Goal: Task Accomplishment & Management: Complete application form

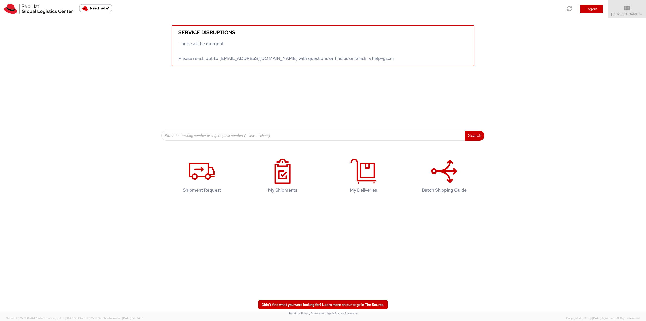
click at [337, 73] on div "Search Refine By Ship From Date To" at bounding box center [322, 103] width 323 height 74
click at [624, 9] on icon at bounding box center [627, 8] width 44 height 7
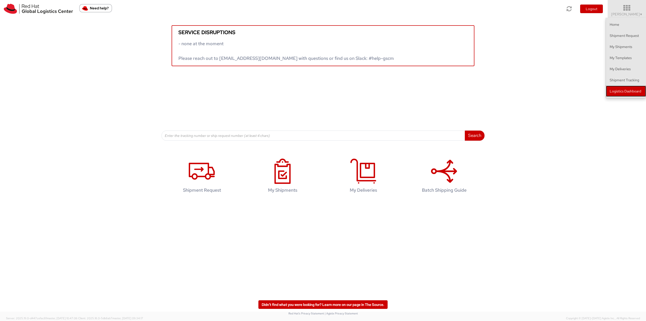
click at [614, 89] on link "Logistics Dashboard" at bounding box center [626, 91] width 40 height 11
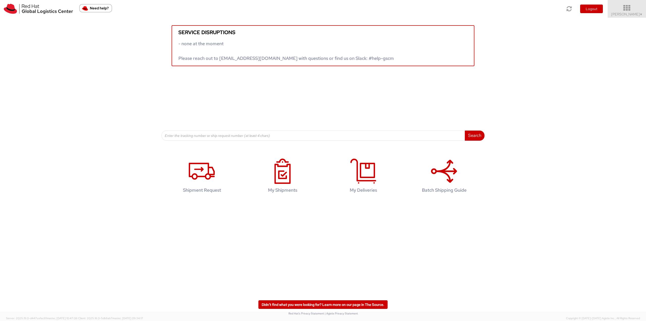
click at [627, 9] on icon at bounding box center [627, 8] width 44 height 7
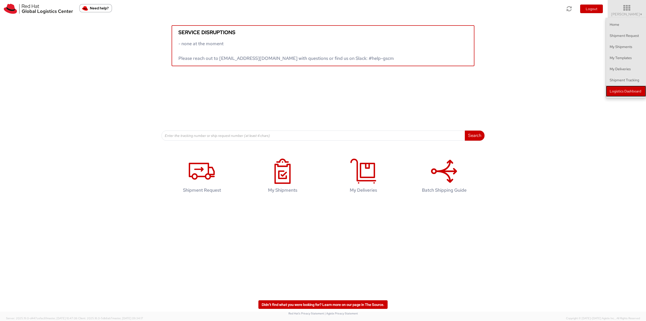
click at [622, 92] on link "Logistics Dashboard" at bounding box center [626, 91] width 40 height 11
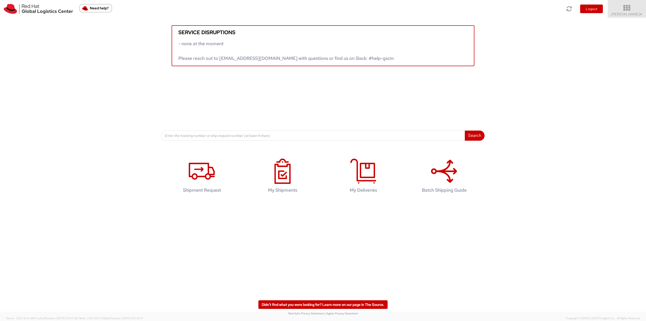
drag, startPoint x: 627, startPoint y: 10, endPoint x: 628, endPoint y: 13, distance: 3.6
click at [627, 10] on icon at bounding box center [627, 8] width 44 height 7
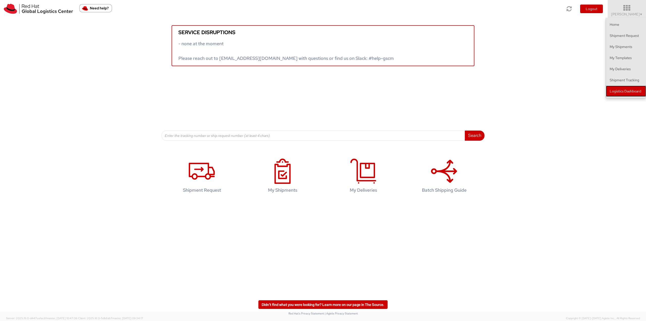
click at [626, 92] on link "Logistics Dashboard" at bounding box center [626, 91] width 40 height 11
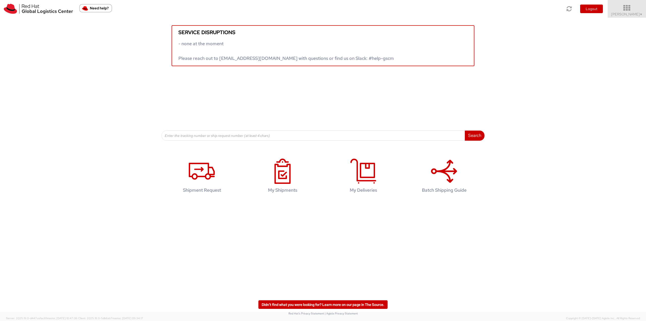
click at [624, 9] on icon at bounding box center [627, 8] width 44 height 7
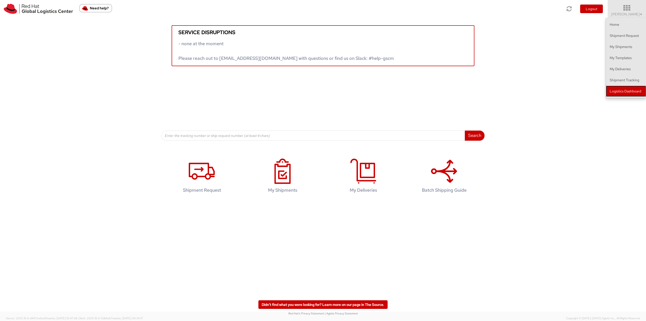
click at [624, 95] on link "Logistics Dashboard" at bounding box center [626, 91] width 40 height 11
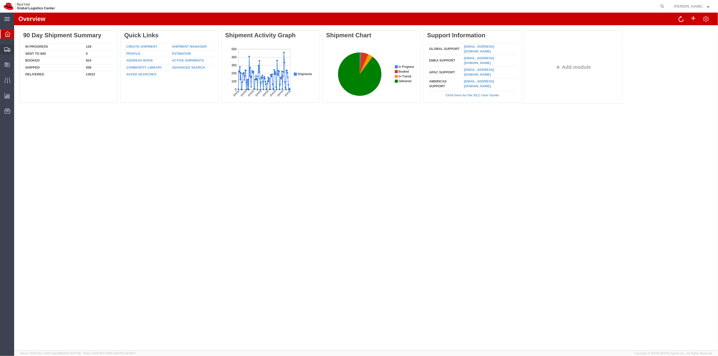
click at [0, 0] on span "Shipment Manager" at bounding box center [0, 0] width 0 height 0
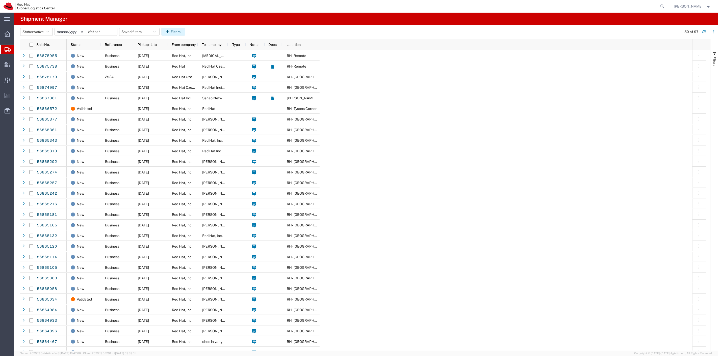
click at [171, 29] on button "Filters" at bounding box center [173, 32] width 24 height 8
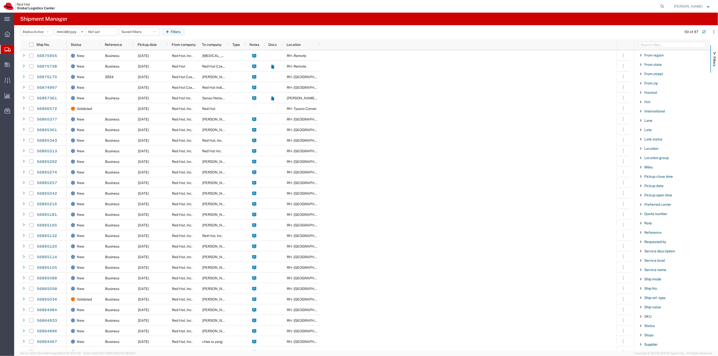
scroll to position [196, 0]
click at [642, 288] on span "Filter List 66 Filters" at bounding box center [640, 288] width 4 height 4
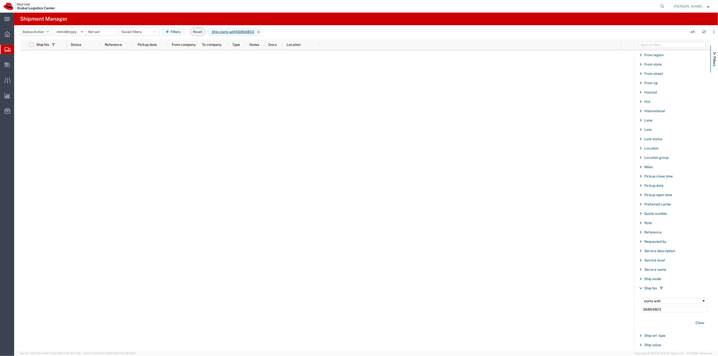
type input "56864803"
click at [49, 30] on button "Status: Active" at bounding box center [36, 32] width 33 height 8
click at [38, 57] on span "All" at bounding box center [49, 59] width 59 height 8
click at [50, 53] on link "56864803" at bounding box center [47, 56] width 21 height 8
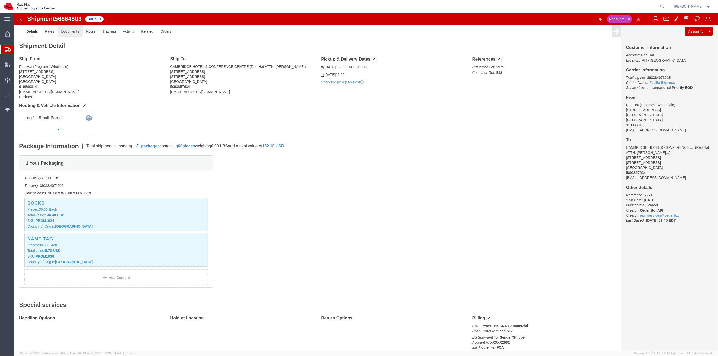
click link "Documents"
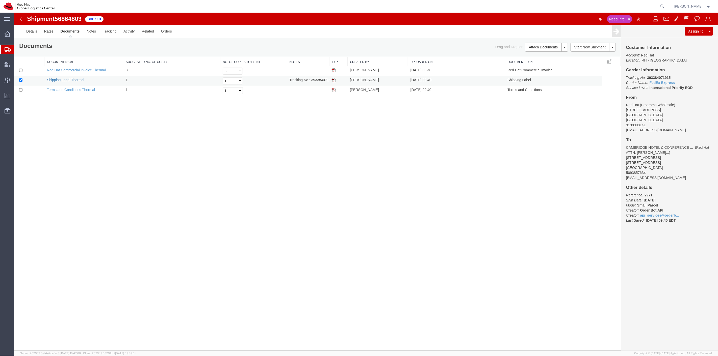
click at [74, 80] on link "Shipping Label Thermal" at bounding box center [65, 80] width 37 height 4
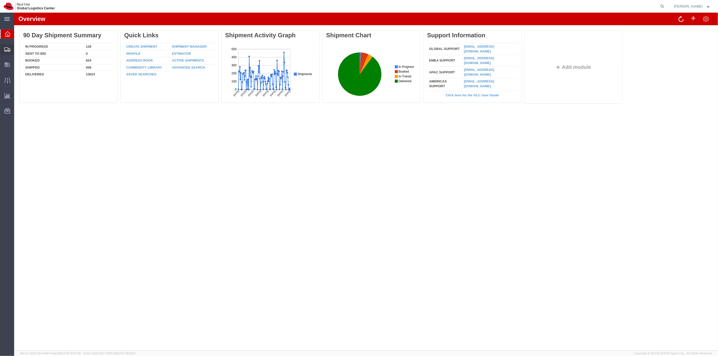
click at [0, 0] on span "Shipment Manager" at bounding box center [0, 0] width 0 height 0
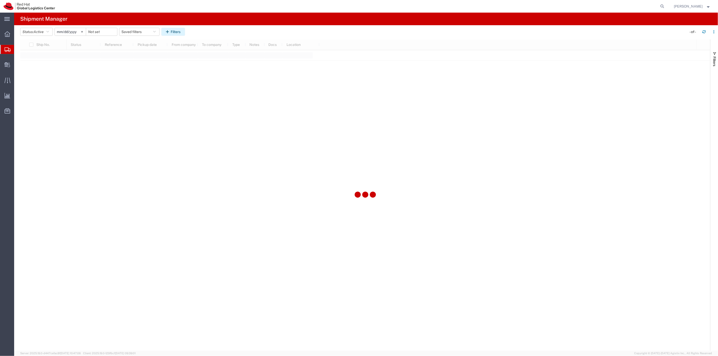
click at [170, 31] on icon "button" at bounding box center [168, 32] width 5 height 4
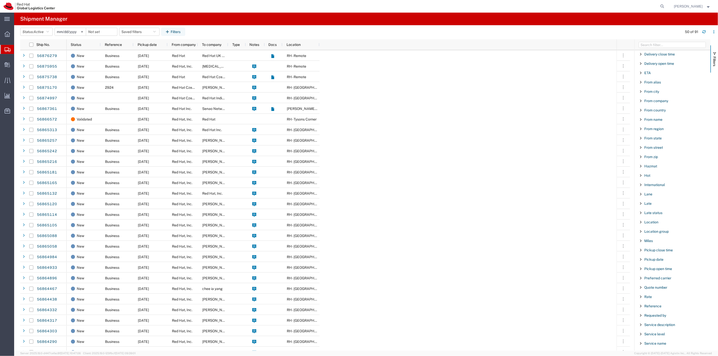
scroll to position [196, 0]
click at [640, 290] on span "Filter List 66 Filters" at bounding box center [640, 288] width 4 height 4
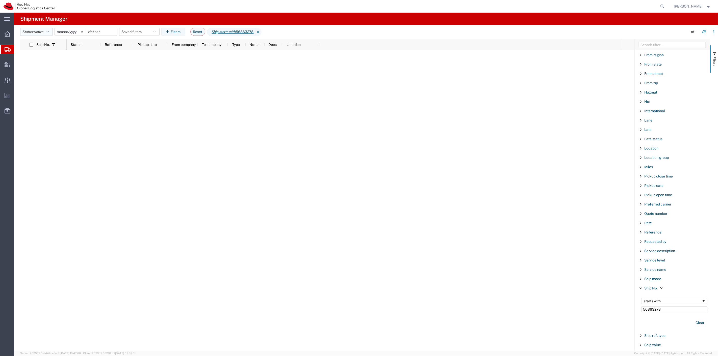
type input "56863278"
click at [51, 31] on button "Status: Active" at bounding box center [36, 32] width 33 height 8
click at [39, 58] on span "All" at bounding box center [49, 59] width 59 height 8
drag, startPoint x: 672, startPoint y: 311, endPoint x: 586, endPoint y: 322, distance: 86.2
click at [586, 322] on div "Ship No. Status Reference Pickup date From company To company Type Notes Docs L…" at bounding box center [368, 195] width 697 height 312
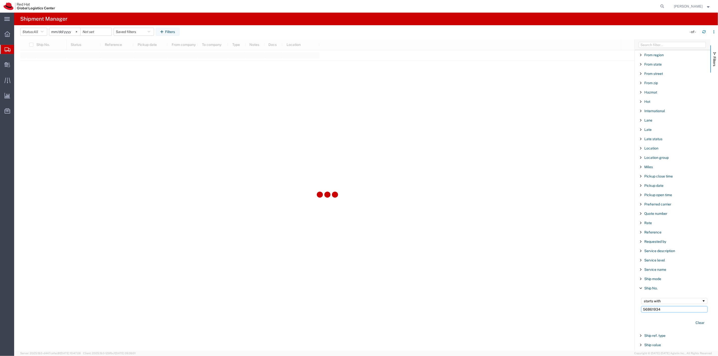
type input "56861934"
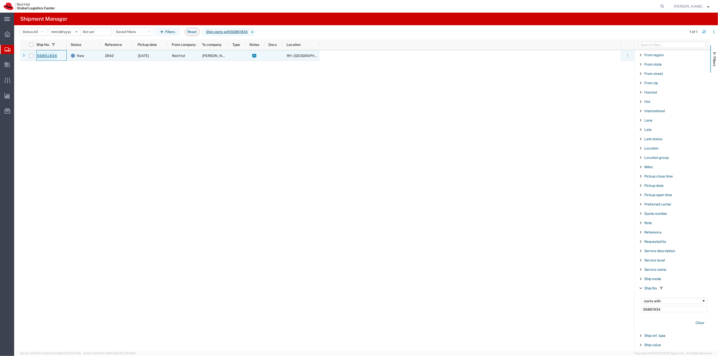
click at [50, 56] on link "56861934" at bounding box center [47, 56] width 21 height 8
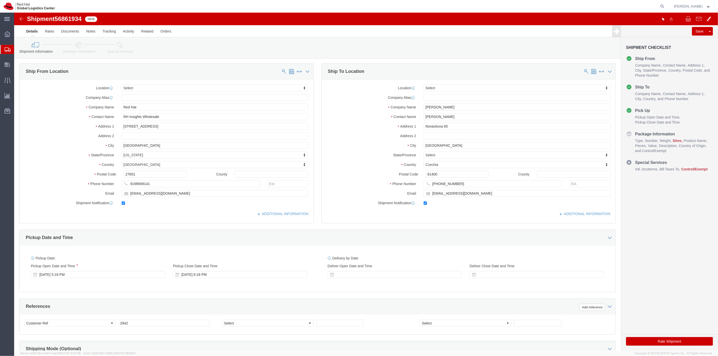
select select
click link "Package Information"
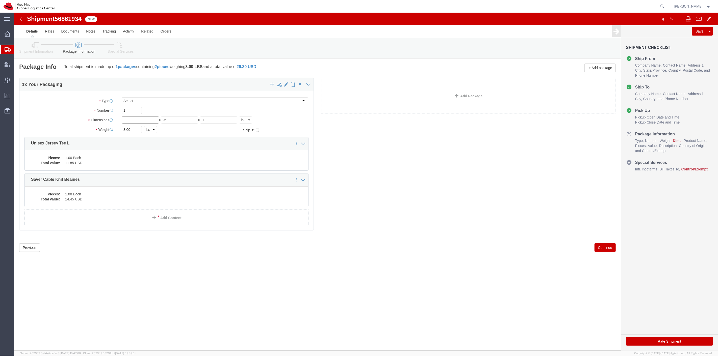
click input "text"
type input "8"
type input "6"
type input "4"
type input "2"
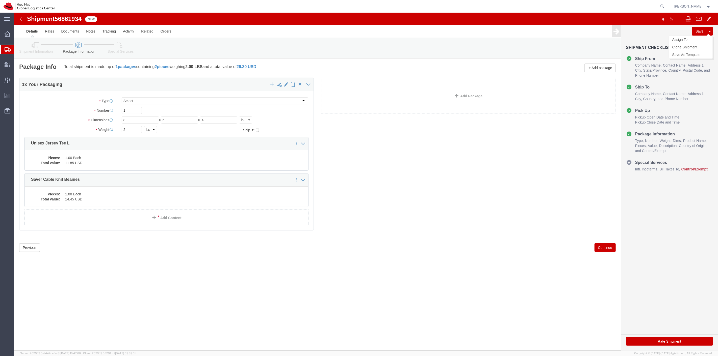
click button "Save"
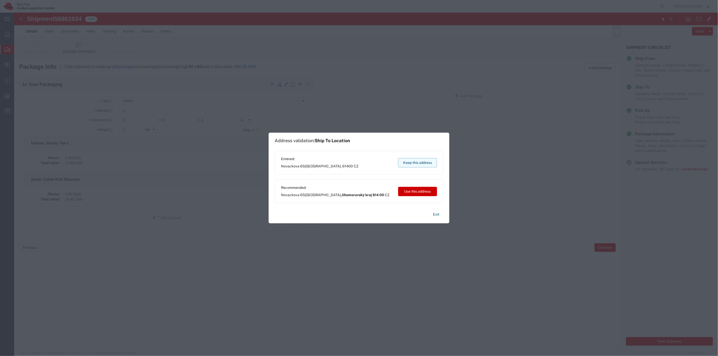
click at [412, 165] on button "Keep this address" at bounding box center [417, 162] width 39 height 9
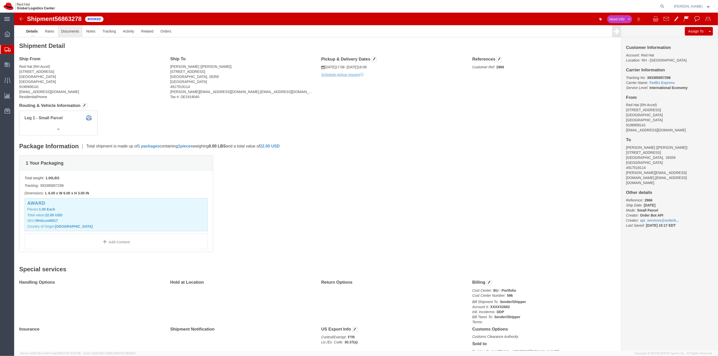
click link "Documents"
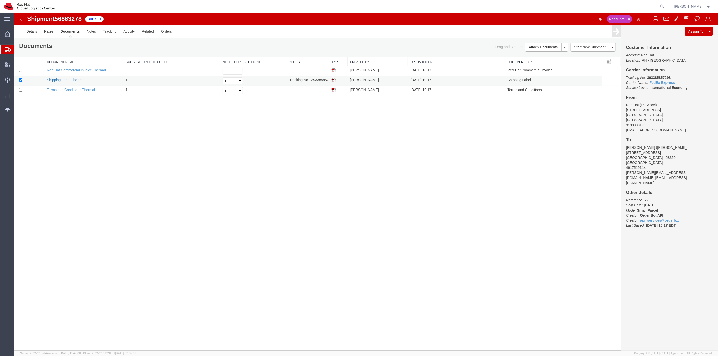
click at [52, 80] on link "Shipping Label Thermal" at bounding box center [65, 80] width 37 height 4
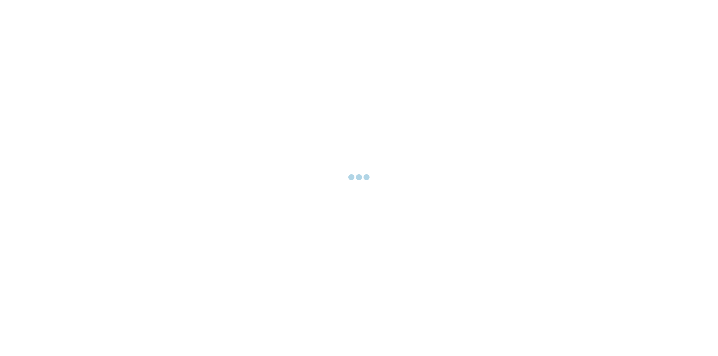
click at [172, 69] on div at bounding box center [359, 178] width 718 height 356
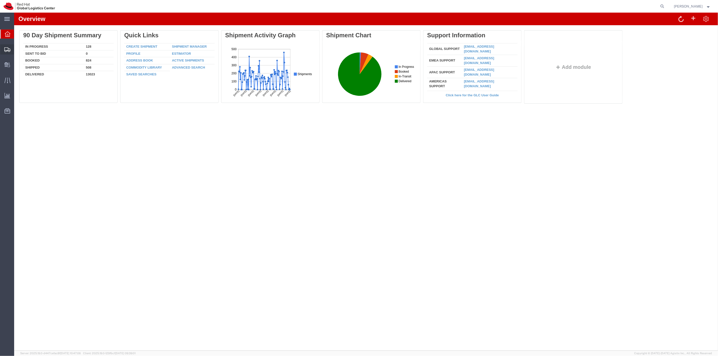
click at [0, 0] on span "Shipment Manager" at bounding box center [0, 0] width 0 height 0
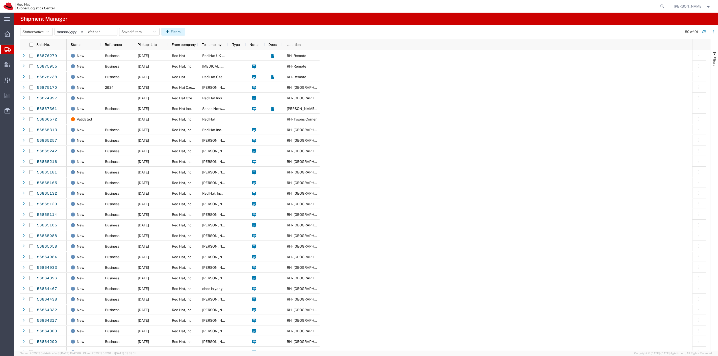
click at [170, 30] on icon "button" at bounding box center [168, 32] width 5 height 4
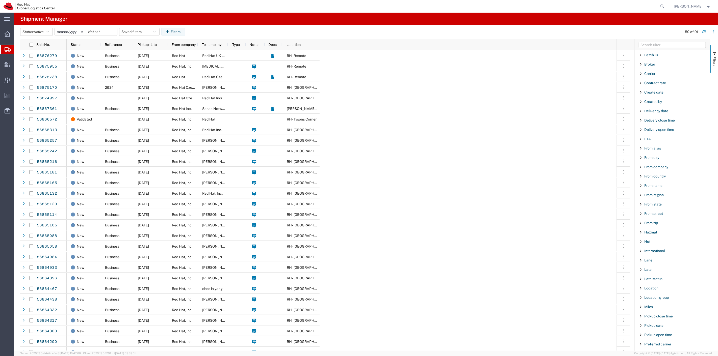
scroll to position [140, 0]
click at [641, 344] on span "Filter List 66 Filters" at bounding box center [640, 344] width 4 height 4
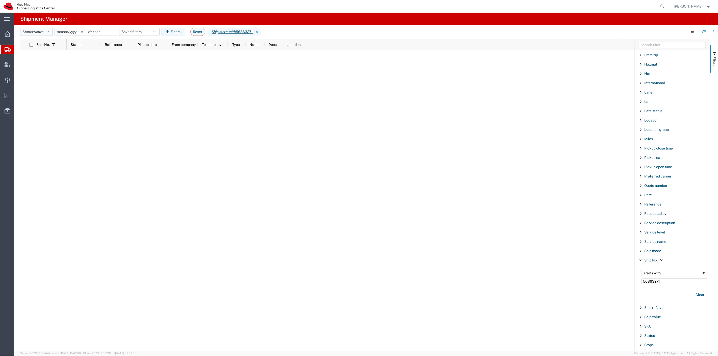
type input "56863271"
click at [48, 31] on icon "button" at bounding box center [47, 32] width 3 height 4
click at [46, 59] on span "All" at bounding box center [49, 59] width 59 height 8
click at [45, 55] on link "56863271" at bounding box center [47, 56] width 21 height 8
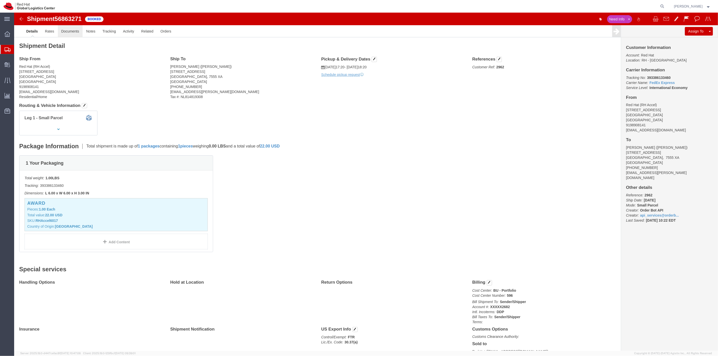
click link "Documents"
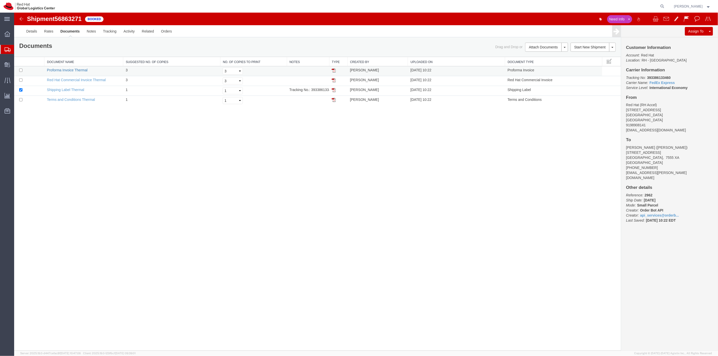
click at [62, 71] on link "Proforma Invoice Thermal" at bounding box center [67, 70] width 41 height 4
click at [75, 80] on link "Red Hat Commercial Invoice Thermal" at bounding box center [76, 80] width 59 height 4
click at [52, 88] on link "Shipping Label Thermal" at bounding box center [65, 90] width 37 height 4
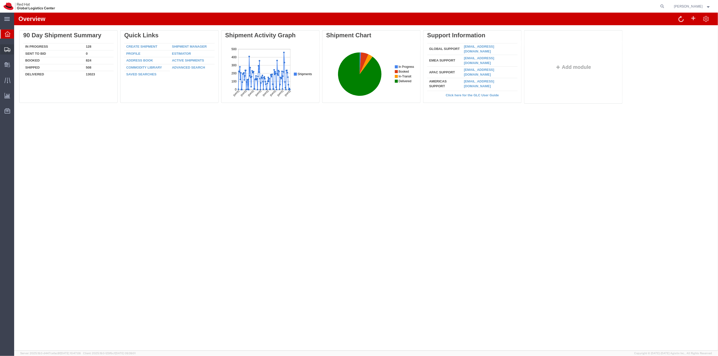
click at [0, 0] on span "Shipment Manager" at bounding box center [0, 0] width 0 height 0
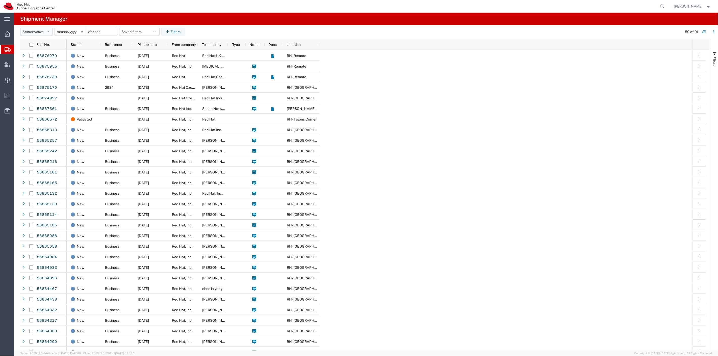
click at [48, 30] on icon "button" at bounding box center [47, 32] width 3 height 4
click at [37, 59] on span "All" at bounding box center [49, 59] width 59 height 8
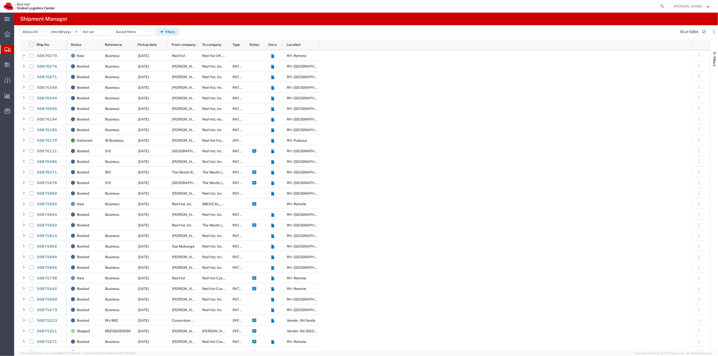
click at [165, 32] on icon "button" at bounding box center [162, 32] width 5 height 4
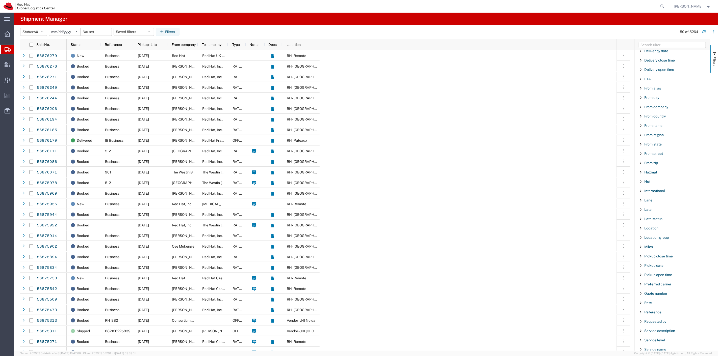
scroll to position [140, 0]
click at [645, 289] on span "Reference" at bounding box center [652, 288] width 17 height 4
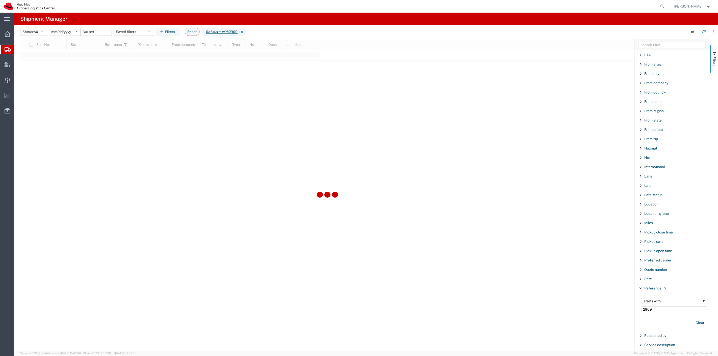
type input "2909"
click at [698, 322] on button "Clear" at bounding box center [699, 323] width 15 height 8
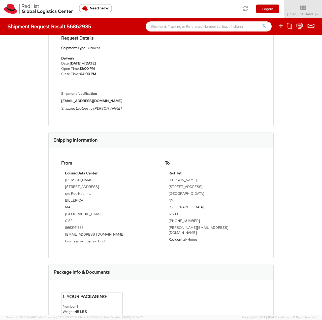
scroll to position [126, 0]
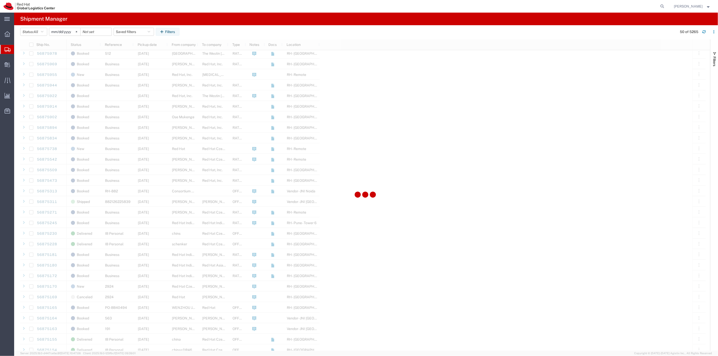
scroll to position [224, 0]
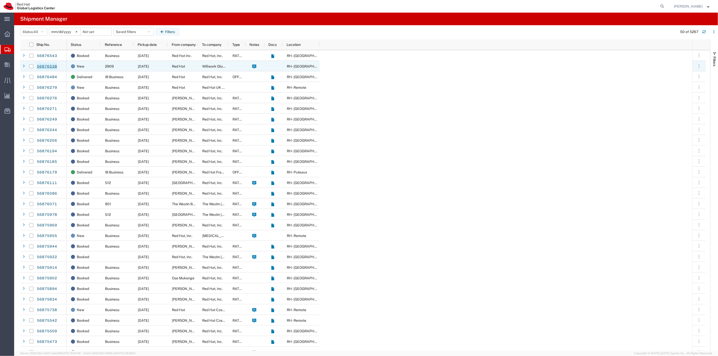
click at [56, 67] on link "56876538" at bounding box center [47, 67] width 21 height 8
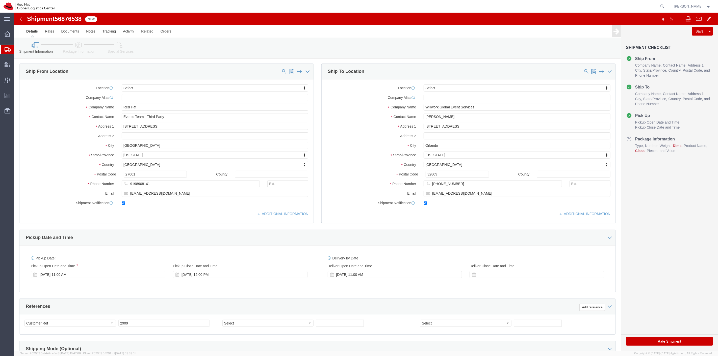
select select
click icon
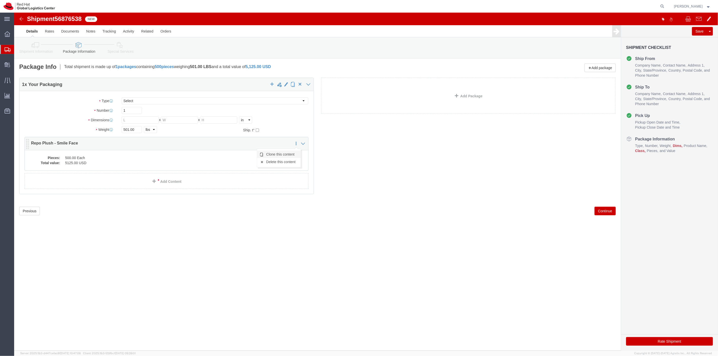
click link "Clone this content"
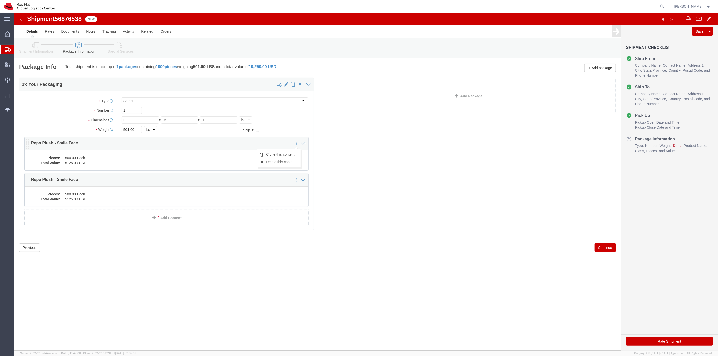
click icon
click link "Clone this content"
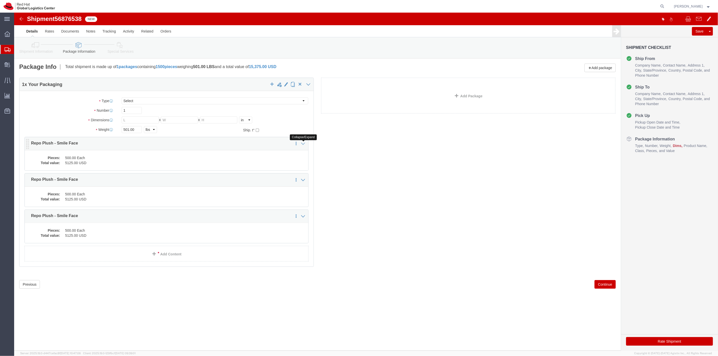
click icon
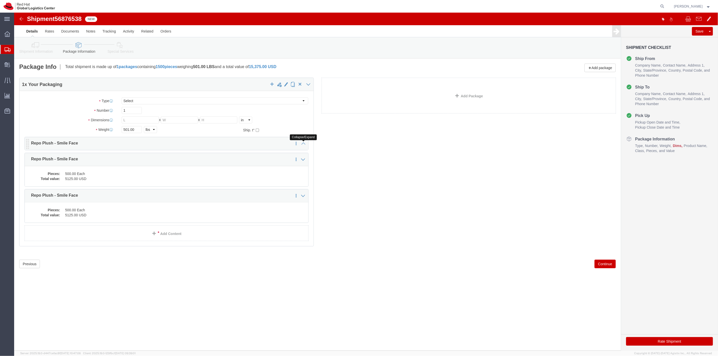
click icon
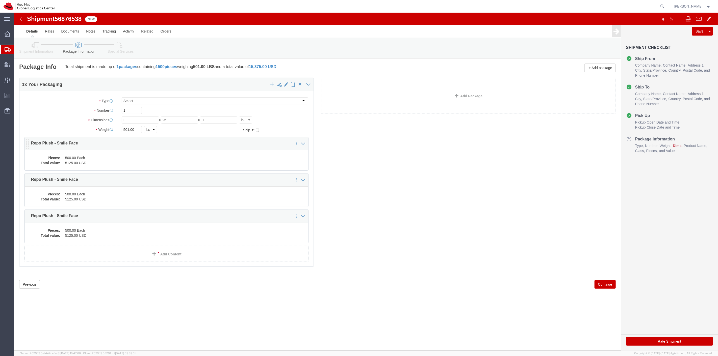
click dd "500.00 Each"
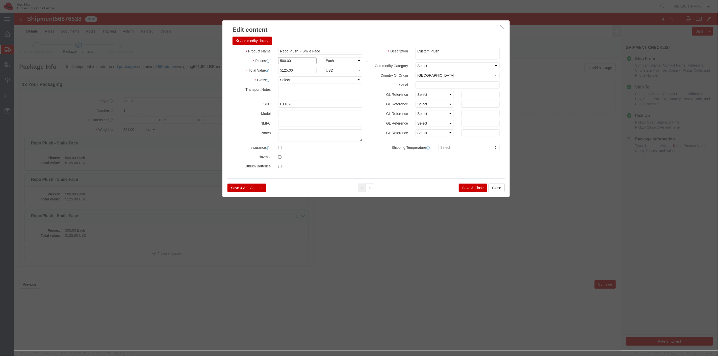
drag, startPoint x: 287, startPoint y: 46, endPoint x: 266, endPoint y: 47, distance: 21.2
click input "500.00"
type input "167"
type input "1711.75"
click input "1711.75"
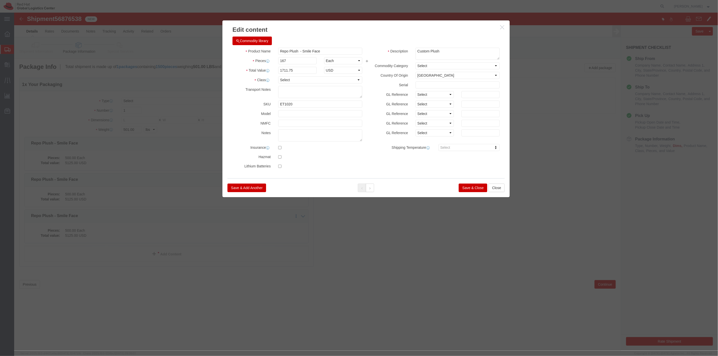
click button "Save & Close"
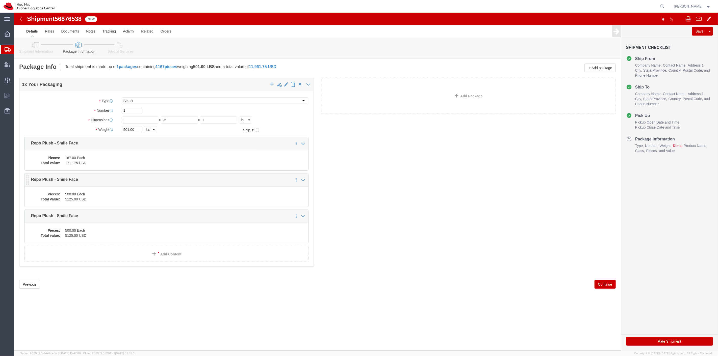
click dd "500.00 Each"
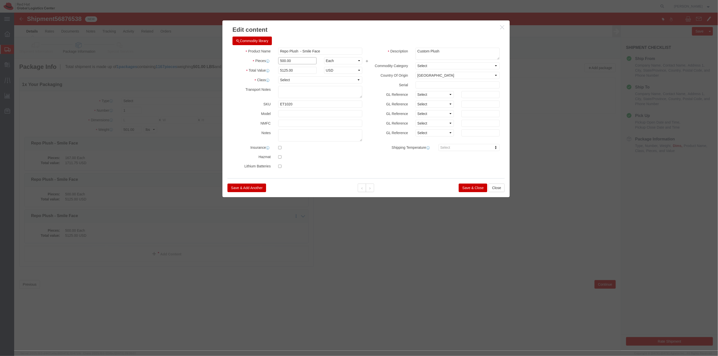
drag, startPoint x: 282, startPoint y: 47, endPoint x: 250, endPoint y: 50, distance: 32.1
click div "Pieces 500.00 Select Bag Barrels 100Board Feet Bottle Box Blister Pack Carats C…"
type input "167"
type input "1711.75"
click input "1711.75"
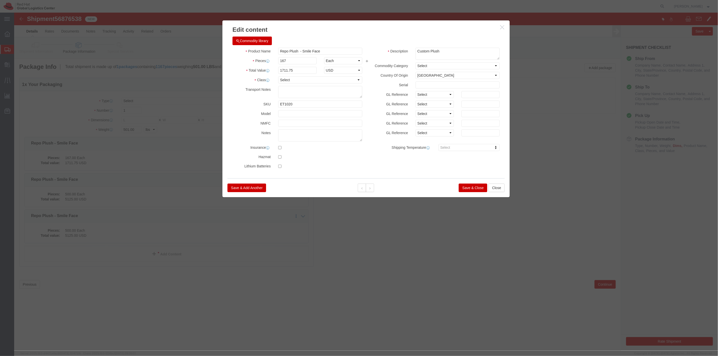
click button "Save & Close"
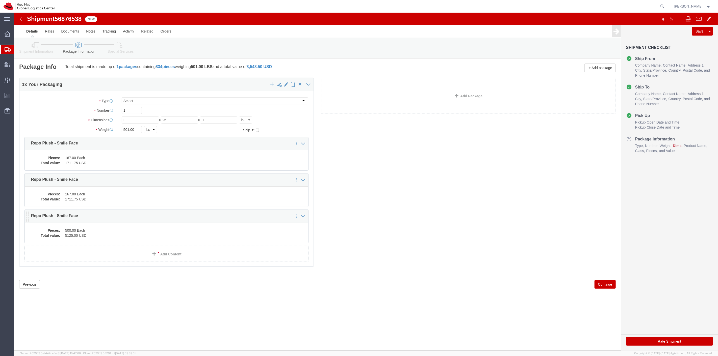
click p "Repo Plush - Smile Face"
click dd "500.00 Each"
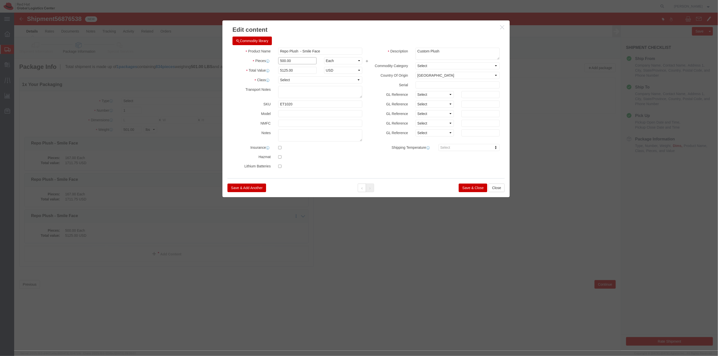
drag, startPoint x: 275, startPoint y: 50, endPoint x: 258, endPoint y: 52, distance: 16.2
click div "Product Name Repo Plush - Smile Face Pieces 500.00 Select Bag Barrels 100Board …"
type input "166"
type input "1701.5"
click textarea
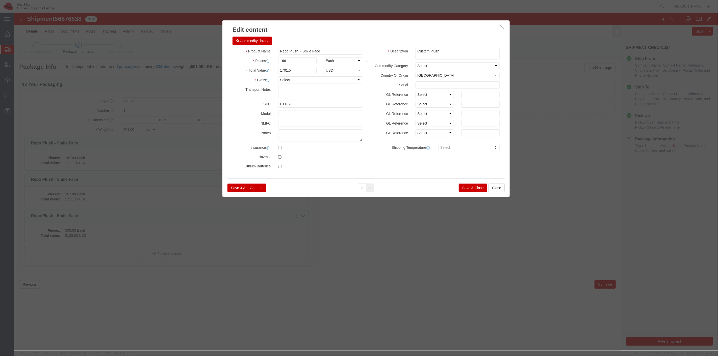
click button "Save & Close"
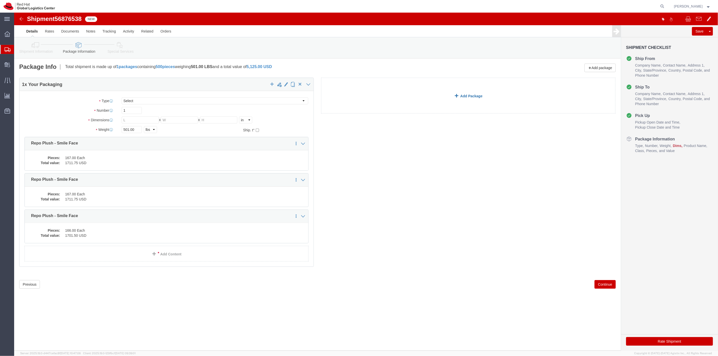
click link "Add Package"
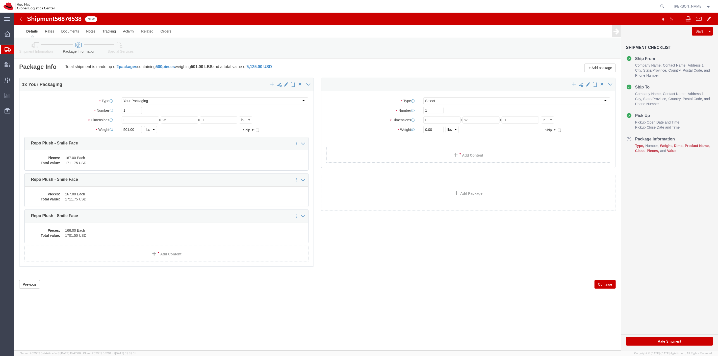
select select
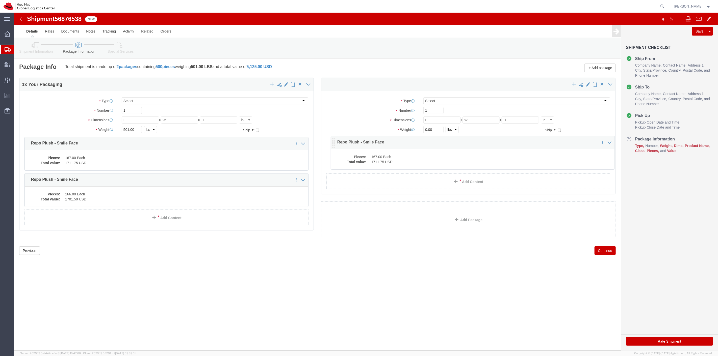
drag, startPoint x: 12, startPoint y: 134, endPoint x: 318, endPoint y: 133, distance: 306.1
click icon
click span
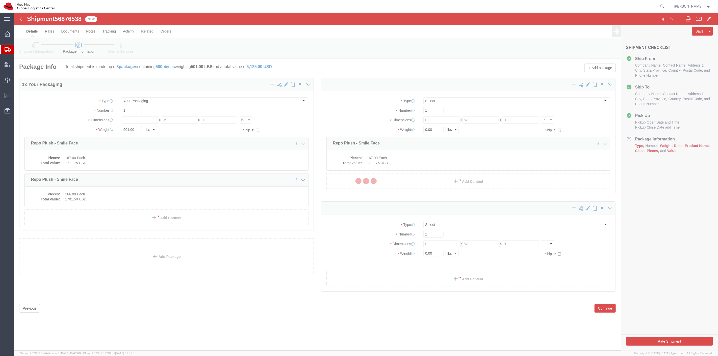
select select
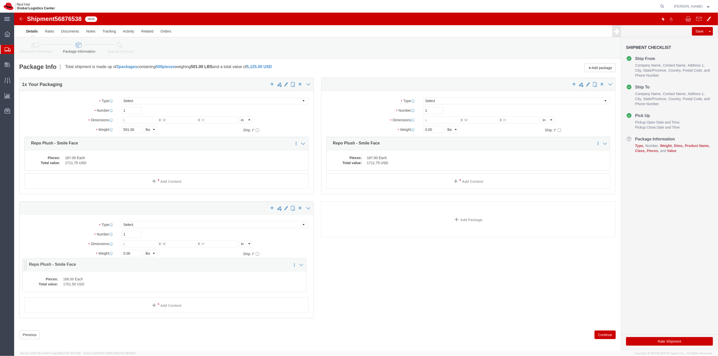
drag, startPoint x: 14, startPoint y: 169, endPoint x: 12, endPoint y: 254, distance: 84.8
click icon
click select "Select Case(s) Crate(s) Envelope Large Box Medium Box PAK Skid(s) Small Box Sma…"
select select "YRPK"
click select "Select Case(s) Crate(s) Envelope Large Box Medium Box PAK Skid(s) Small Box Sma…"
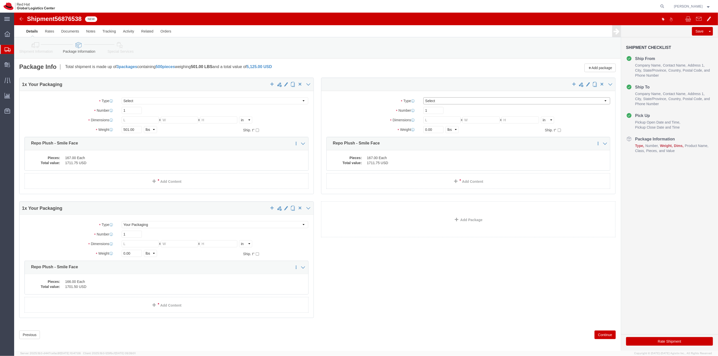
click select "Select Case(s) Crate(s) Envelope Large Box Medium Box PAK Skid(s) Small Box Sma…"
select select "YRPK"
click select "Select Case(s) Crate(s) Envelope Large Box Medium Box PAK Skid(s) Small Box Sma…"
click input "text"
type input "24"
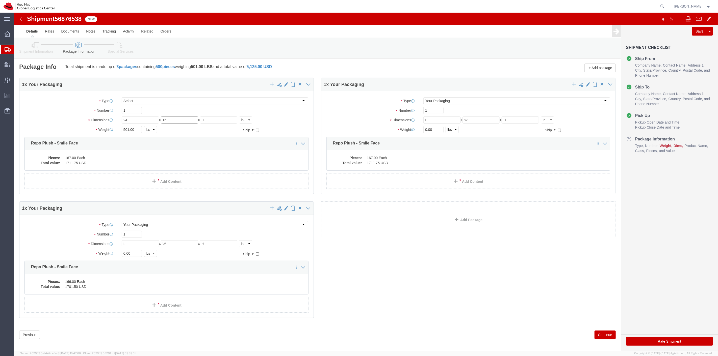
type input "16"
type input "24"
click input "text"
type input "24"
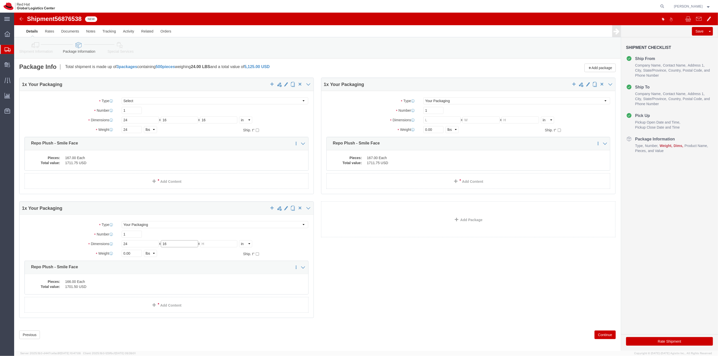
type input "16"
type input "24"
click input "text"
type input "24"
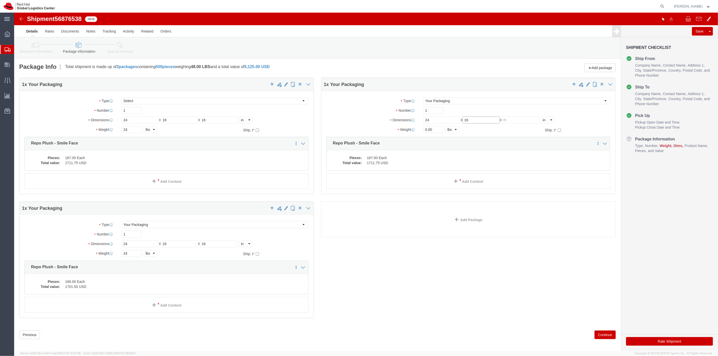
type input "16"
type input "24"
click div "1 x Your Packaging Package Type Select Case(s) Crate(s) Envelope Large Box Medi…"
click button "Continue"
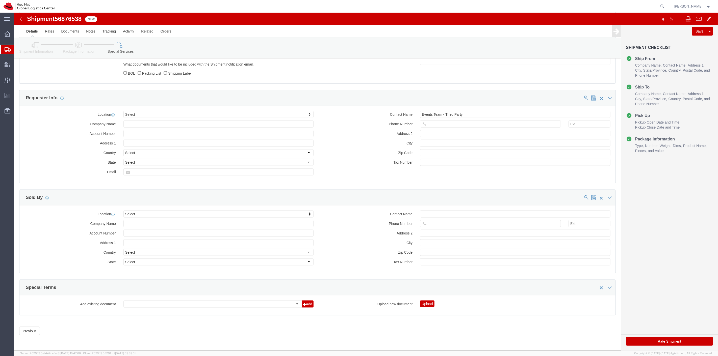
scroll to position [385, 0]
click button "Rate Shipment"
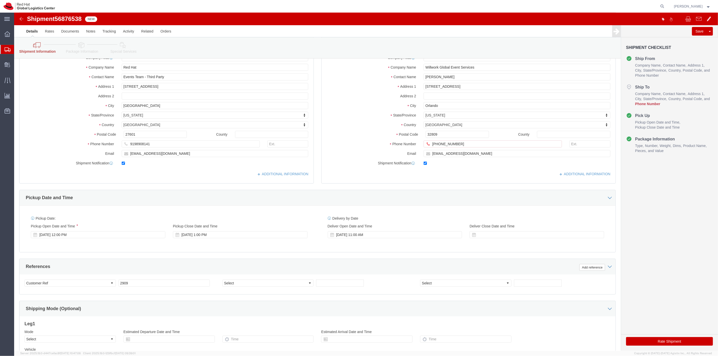
scroll to position [5, 0]
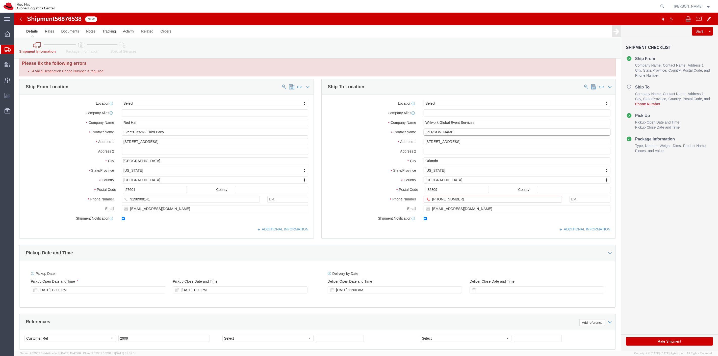
drag, startPoint x: 423, startPoint y: 119, endPoint x: 408, endPoint y: 117, distance: 15.0
click input "[PERSON_NAME]"
drag, startPoint x: 442, startPoint y: 187, endPoint x: 402, endPoint y: 187, distance: 39.9
click div "Phone Number [PHONE_NUMBER] A valid Destination Phone Number is required"
paste input "[PHONE_NUMBER]"
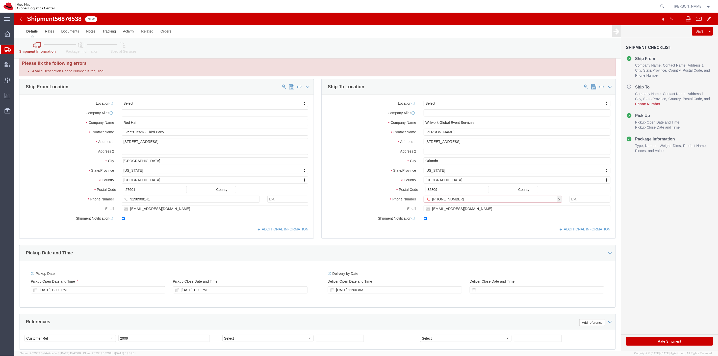
type input "[PHONE_NUMBER]"
click div "ADDITIONAL INFORMATION"
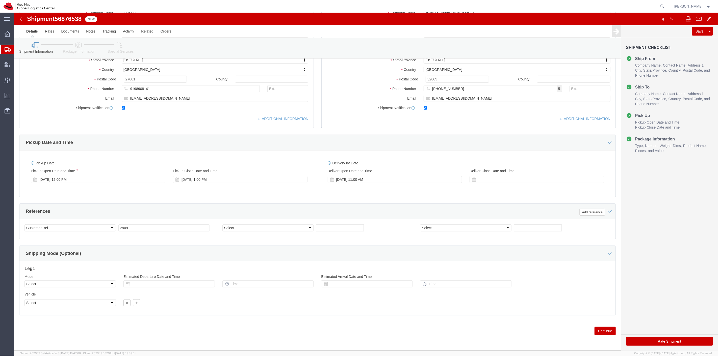
click button "Continue"
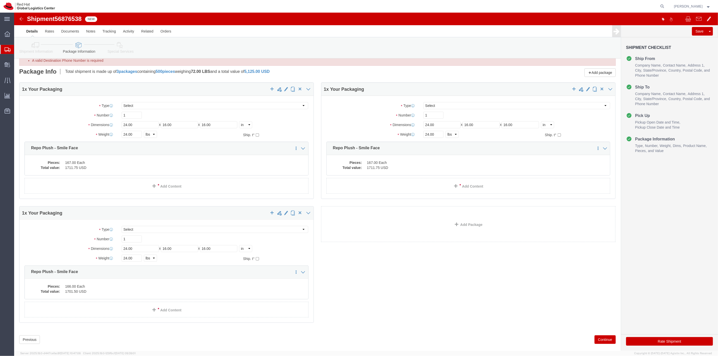
scroll to position [24, 0]
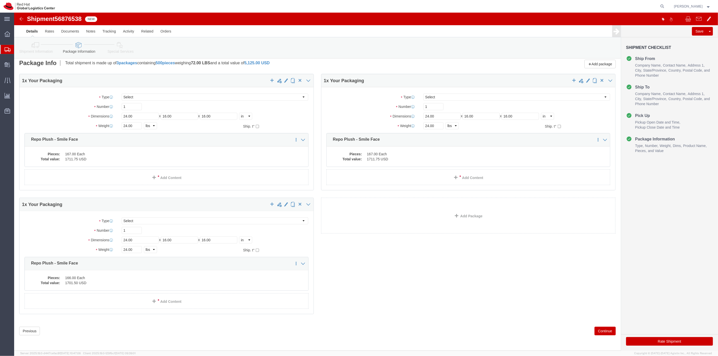
click button "Continue"
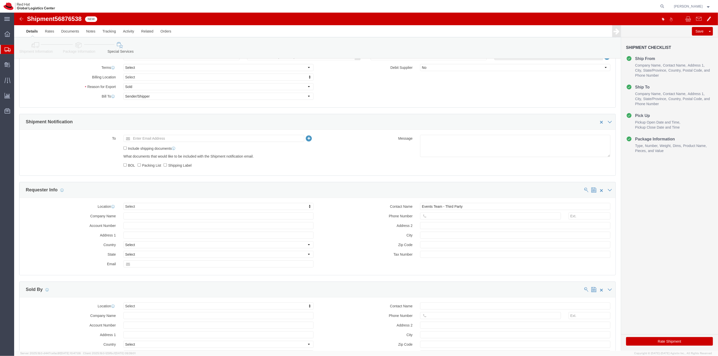
scroll to position [333, 0]
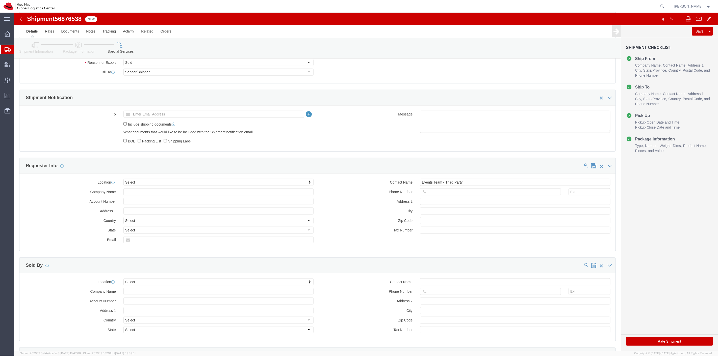
click button "Rate Shipment"
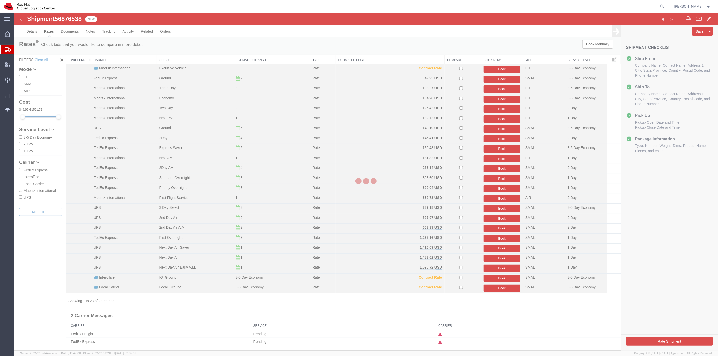
scroll to position [0, 0]
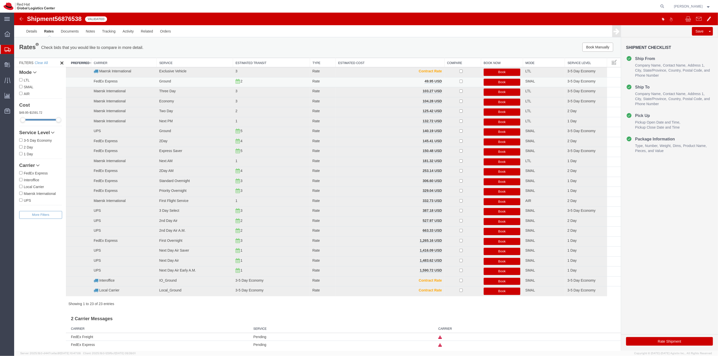
click at [489, 81] on button "Book" at bounding box center [501, 82] width 37 height 7
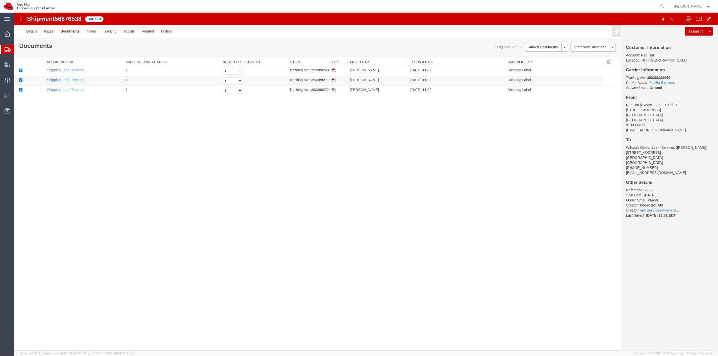
click at [73, 80] on link "Shipping Label Thermal" at bounding box center [65, 80] width 37 height 4
click at [73, 90] on link "Shipping Label Thermal" at bounding box center [65, 90] width 37 height 4
drag, startPoint x: 22, startPoint y: 58, endPoint x: 11, endPoint y: 59, distance: 11.4
click at [0, 0] on span "Shipment Manager" at bounding box center [0, 0] width 0 height 0
